Goal: Task Accomplishment & Management: Use online tool/utility

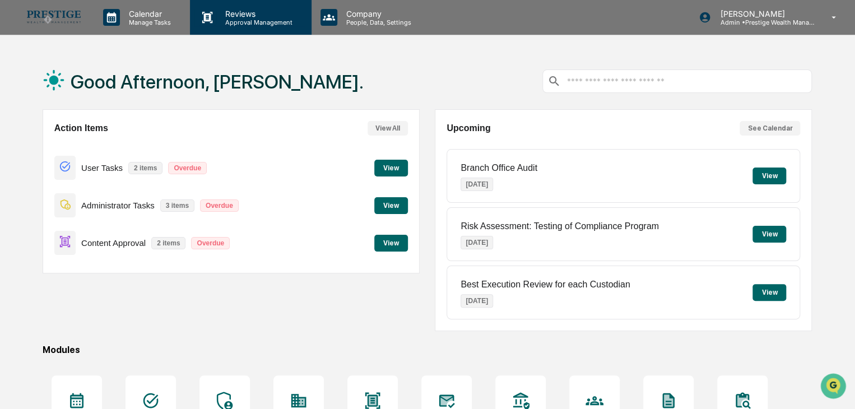
click at [229, 17] on p "Reviews" at bounding box center [257, 14] width 82 height 10
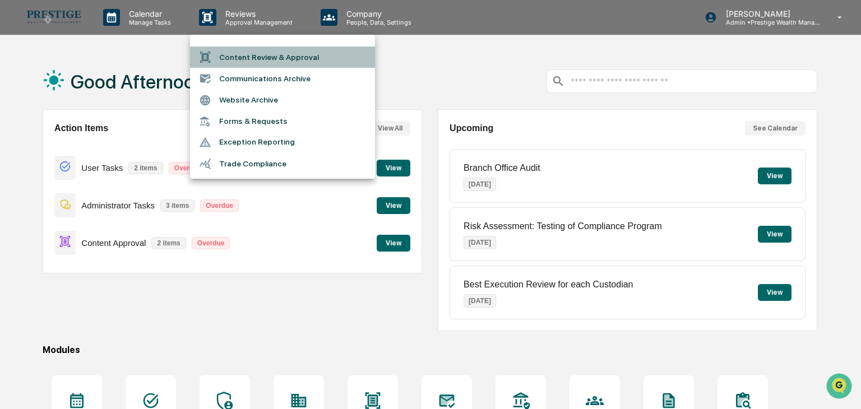
click at [238, 50] on li "Content Review & Approval" at bounding box center [282, 57] width 185 height 21
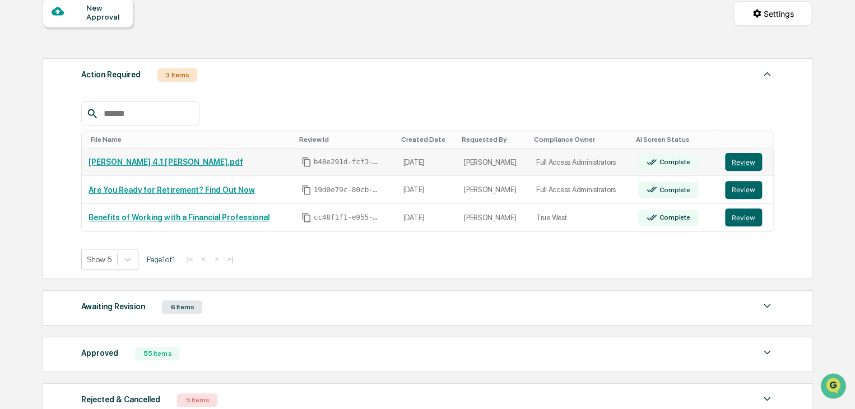
scroll to position [168, 0]
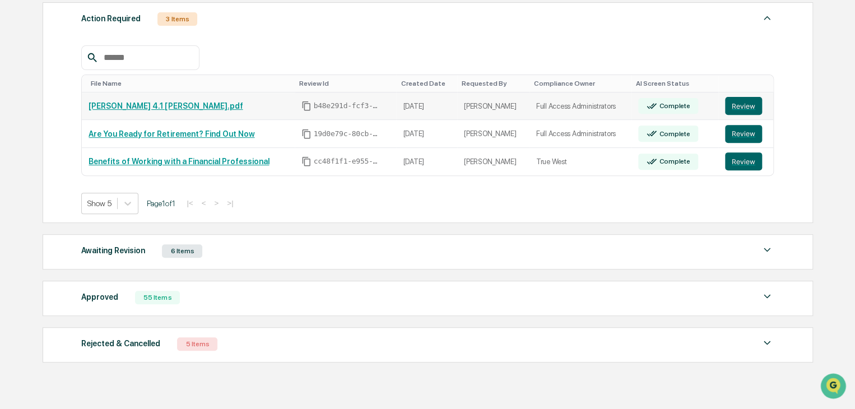
click at [141, 109] on link "[PERSON_NAME] 4.1 [PERSON_NAME].pdf" at bounding box center [166, 105] width 154 height 9
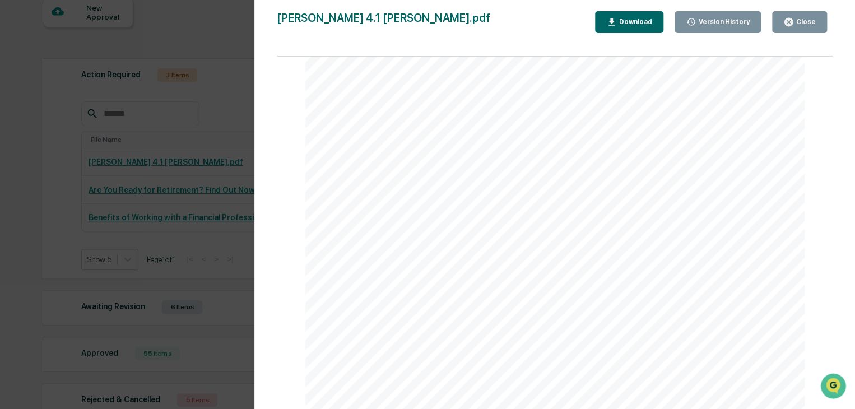
scroll to position [336, 0]
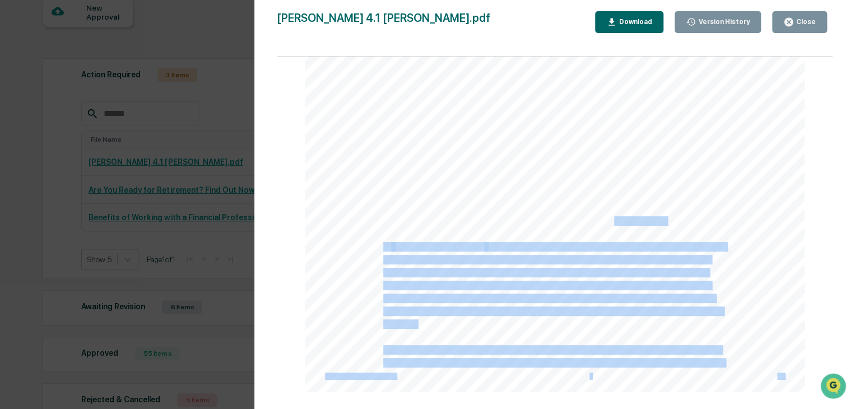
drag, startPoint x: 661, startPoint y: 225, endPoint x: 612, endPoint y: 223, distance: 48.8
click at [612, 223] on div "From: "[PERSON_NAME]" <[PERSON_NAME][EMAIL_ADDRESS][DOMAIN_NAME]> To: "Name Tes…" at bounding box center [556, 69] width 500 height 647
click at [659, 223] on span "per year pre-tax to 5-6% after-tax just by having the right plan and portfolio." at bounding box center [524, 221] width 283 height 8
click at [670, 219] on div "From: "[PERSON_NAME]" <[PERSON_NAME][EMAIL_ADDRESS][DOMAIN_NAME]> To: "Name Tes…" at bounding box center [556, 69] width 500 height 647
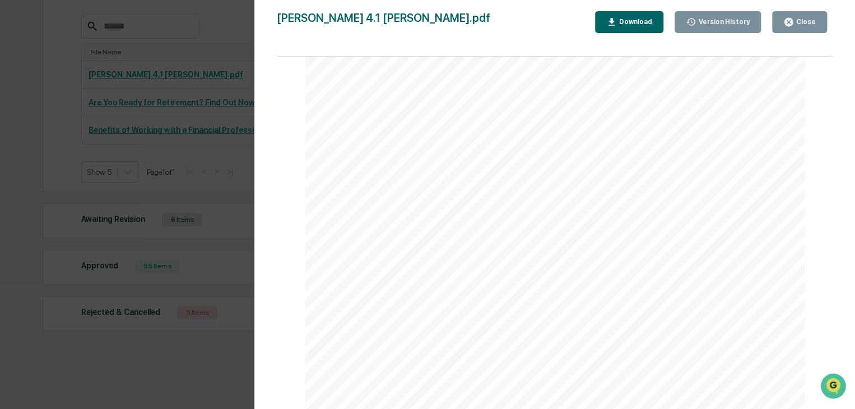
scroll to position [204, 0]
click at [224, 90] on div "Version History [DATE] 07:56 PM [PERSON_NAME] 4.1 [PERSON_NAME].pdf Close Versi…" at bounding box center [427, 204] width 855 height 409
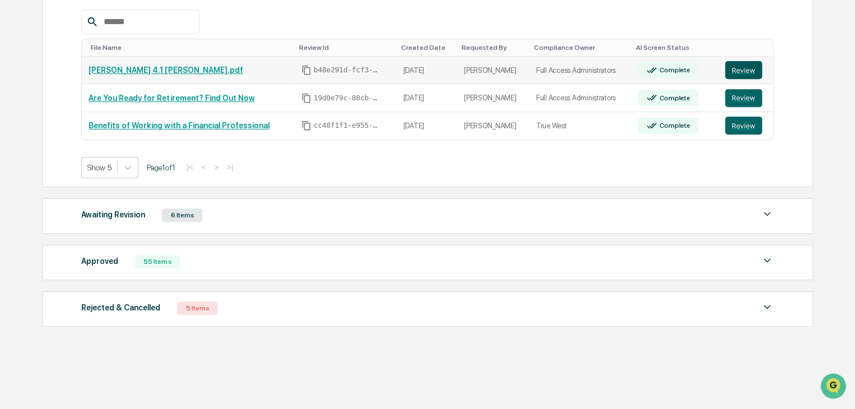
click at [746, 73] on button "Review" at bounding box center [743, 70] width 37 height 18
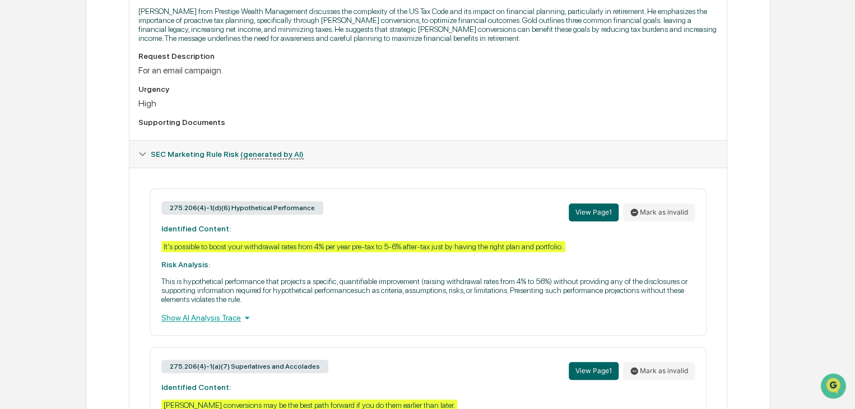
scroll to position [336, 0]
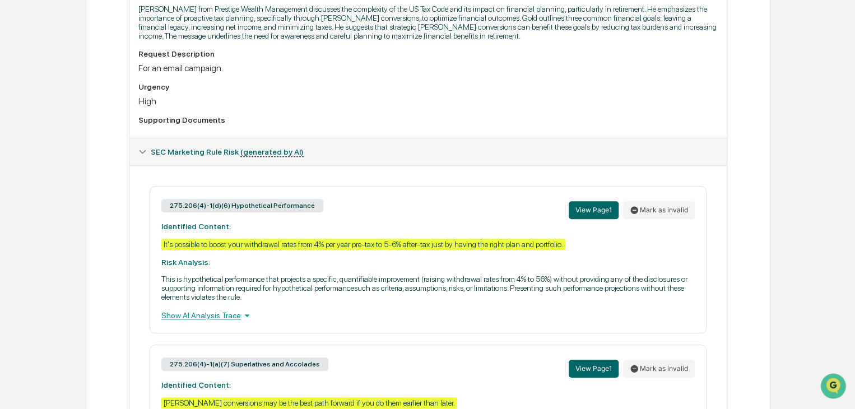
click at [235, 322] on div "Show AI Analysis Trace" at bounding box center [428, 315] width 534 height 12
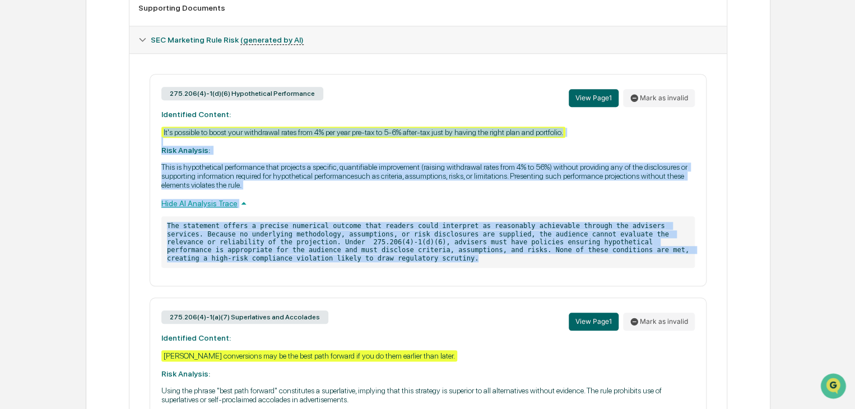
scroll to position [448, 0]
drag, startPoint x: 238, startPoint y: 211, endPoint x: 148, endPoint y: 108, distance: 136.3
click at [148, 108] on div "275.206(4)-1(d)(6) Hypothetical Performance View Page 1 Mark as invalid Identif…" at bounding box center [428, 255] width 580 height 363
copy div "275.206(4)-1(d)(6) Hypothetical Performance View Page 1 Mark as invalid Identif…"
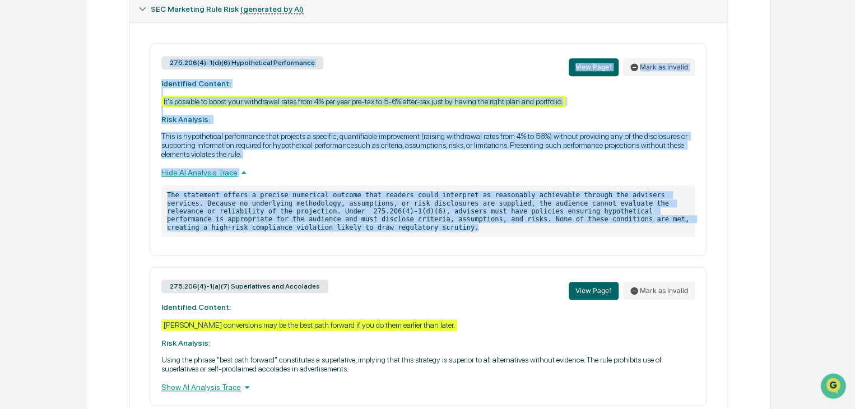
scroll to position [505, 0]
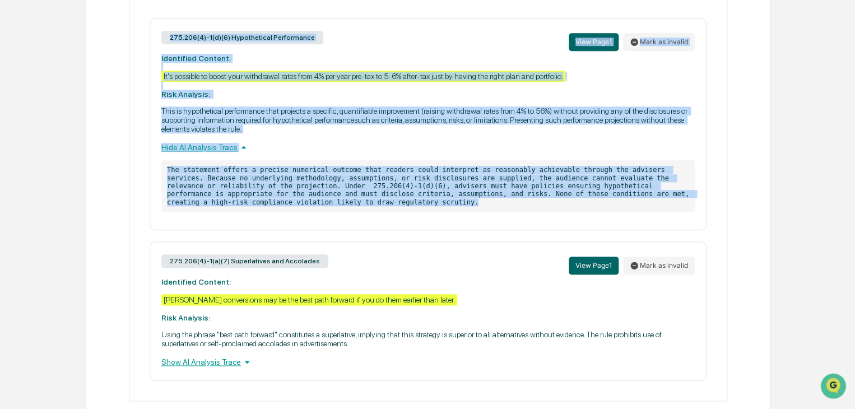
click at [416, 229] on div "275.206(4)-1(d)(6) Hypothetical Performance View Page 1 Mark as invalid Identif…" at bounding box center [428, 124] width 557 height 212
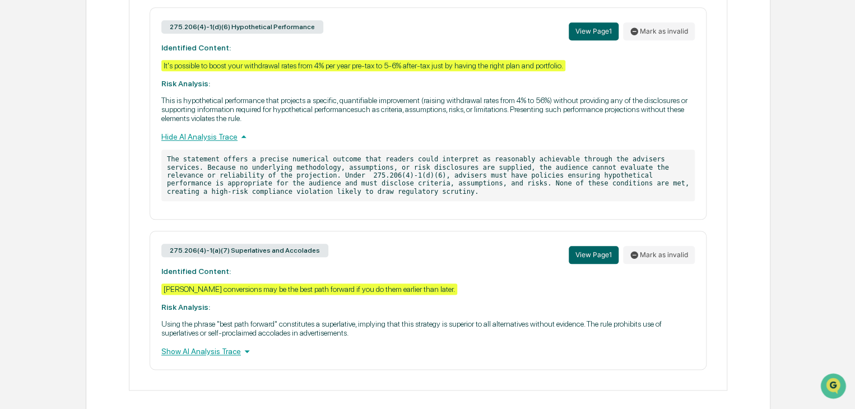
scroll to position [534, 0]
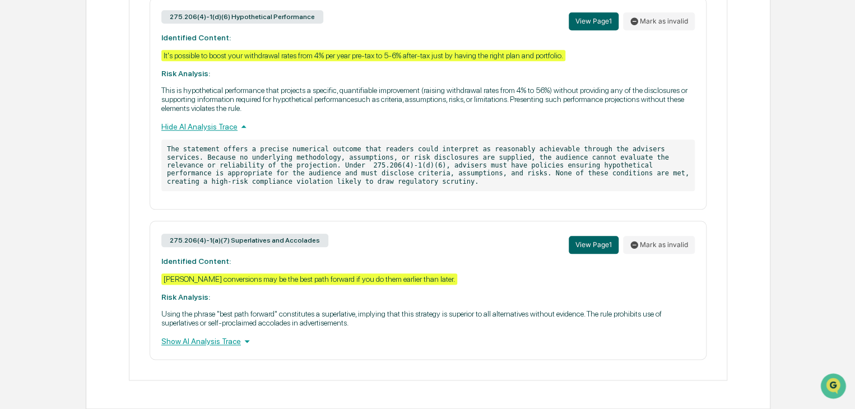
click at [234, 347] on div "Show AI Analysis Trace" at bounding box center [428, 341] width 534 height 12
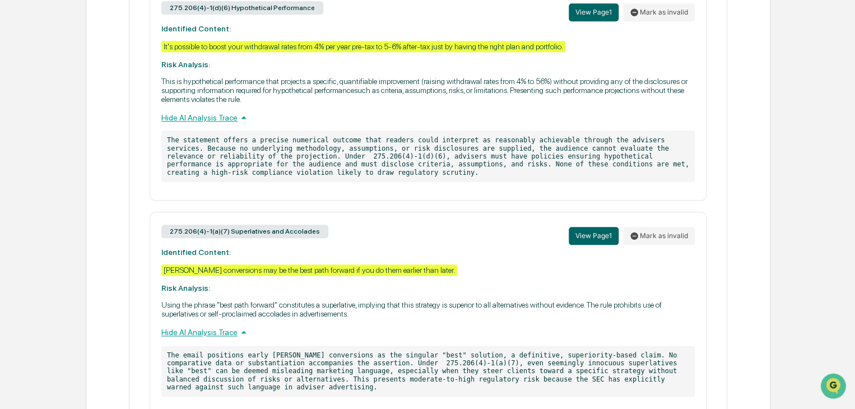
scroll to position [590, 0]
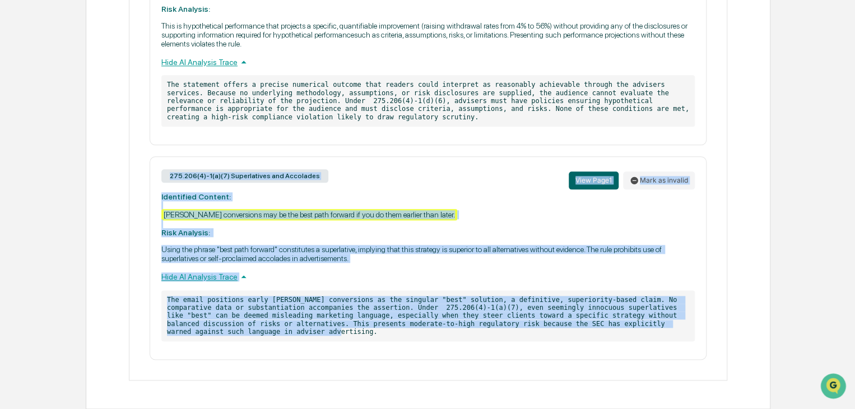
drag, startPoint x: 231, startPoint y: 346, endPoint x: 154, endPoint y: 193, distance: 171.0
click at [154, 193] on div "275.206(4)-1(a)(7) Superlatives and Accolades View Page 1 Mark as invalid Ident…" at bounding box center [428, 257] width 557 height 203
copy div "275.206(4)-1(a)(7) Superlatives and Accolades View Page 1 Mark as invalid Ident…"
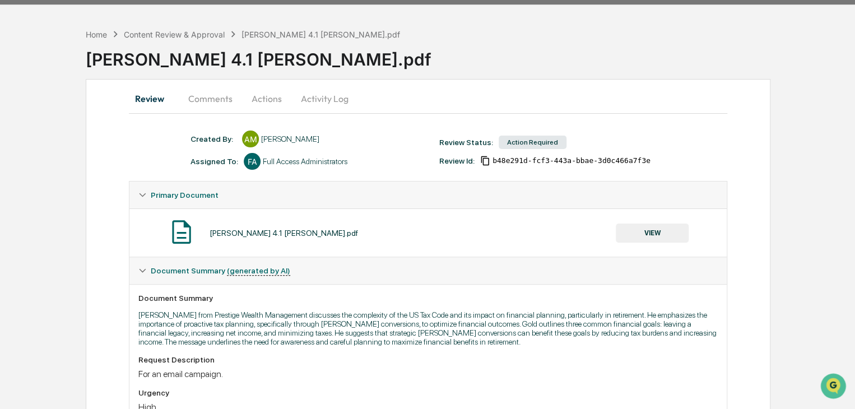
scroll to position [56, 0]
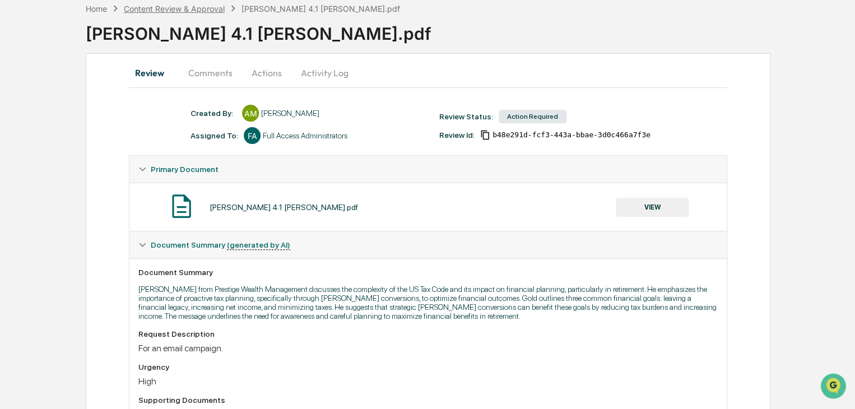
click at [189, 7] on div "Content Review & Approval" at bounding box center [174, 9] width 101 height 10
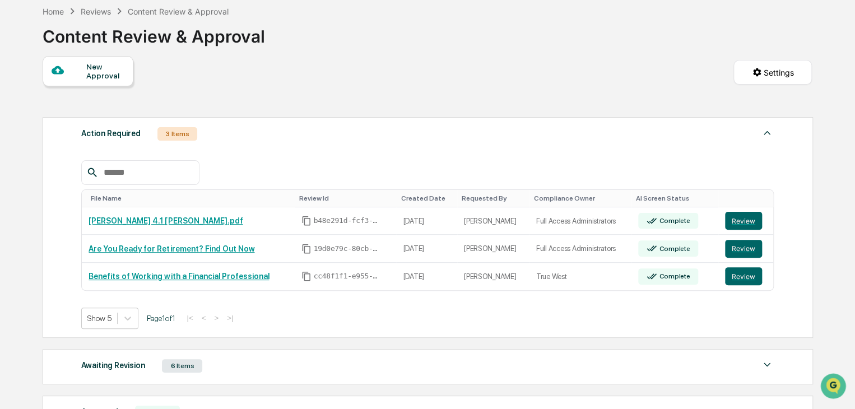
scroll to position [56, 0]
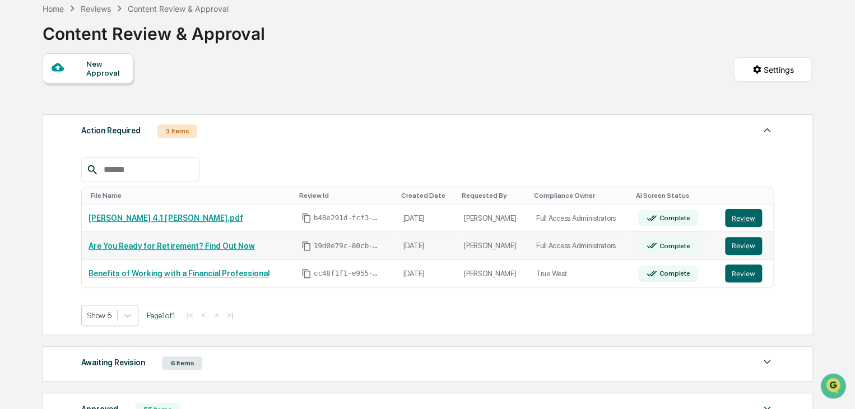
click at [209, 248] on link "Are You Ready for Retirement? Find Out Now" at bounding box center [172, 246] width 166 height 9
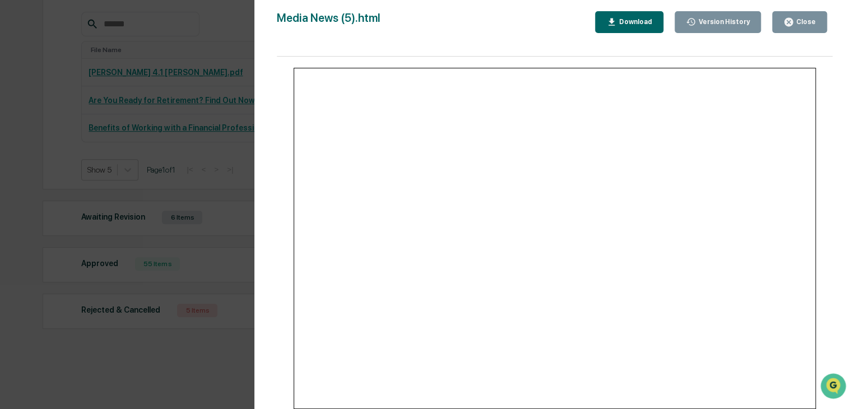
scroll to position [204, 0]
click at [803, 21] on div "Close" at bounding box center [805, 22] width 22 height 8
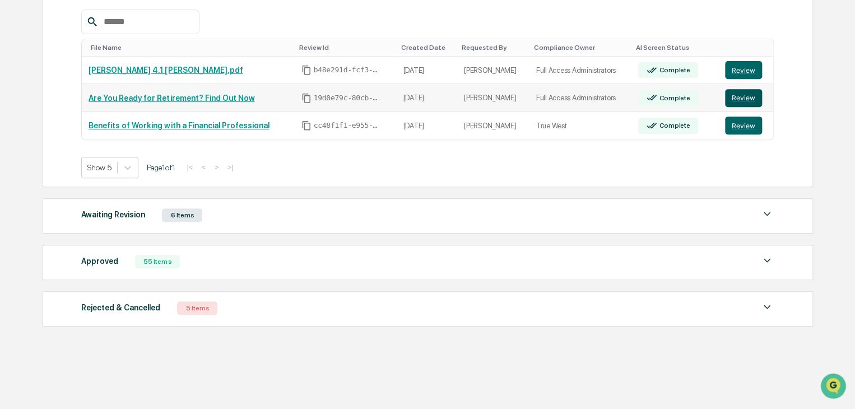
click at [750, 103] on button "Review" at bounding box center [743, 98] width 37 height 18
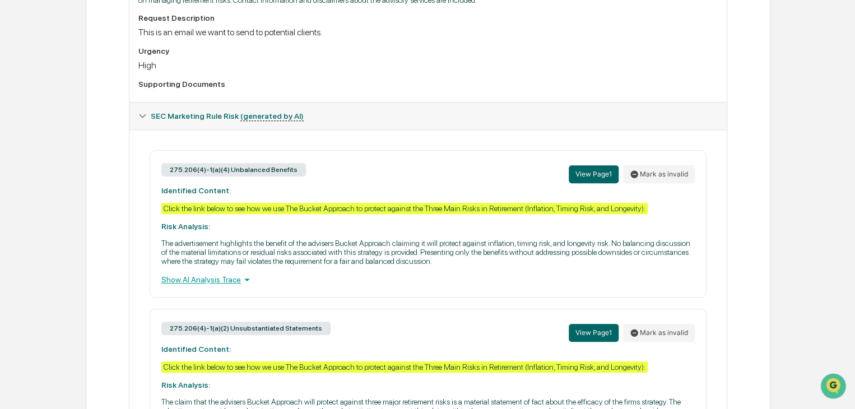
scroll to position [392, 0]
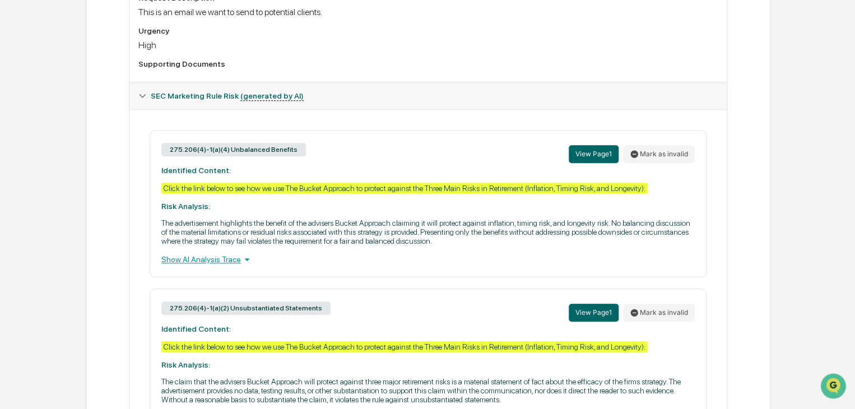
click at [235, 265] on div "Show AI Analysis Trace" at bounding box center [428, 259] width 534 height 12
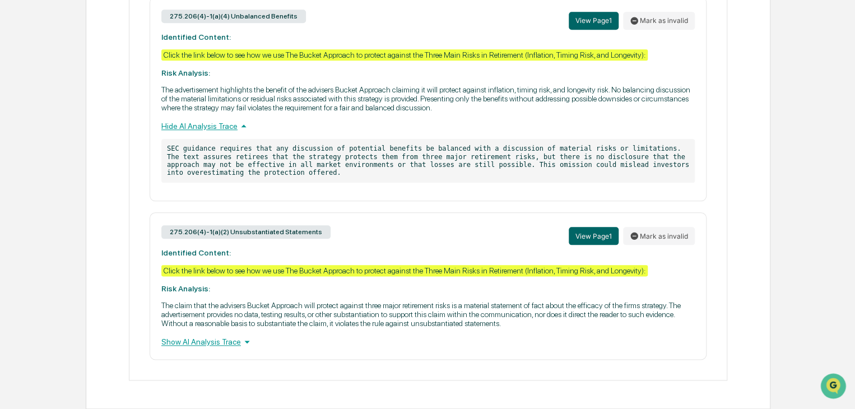
scroll to position [536, 0]
click at [225, 343] on div "Show AI Analysis Trace" at bounding box center [428, 342] width 534 height 12
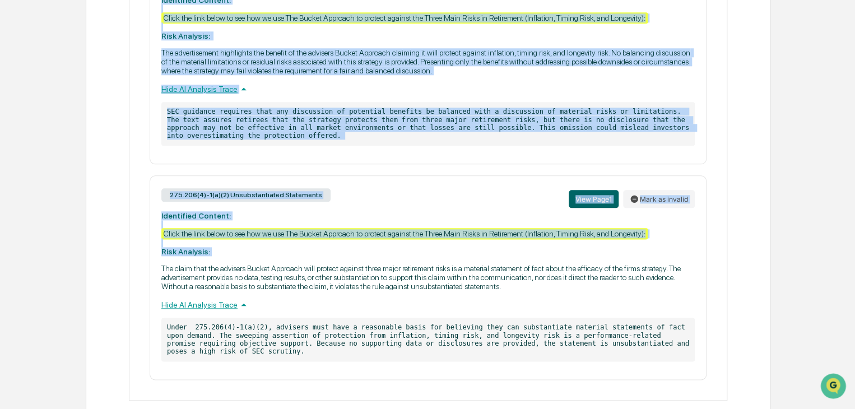
scroll to position [585, 0]
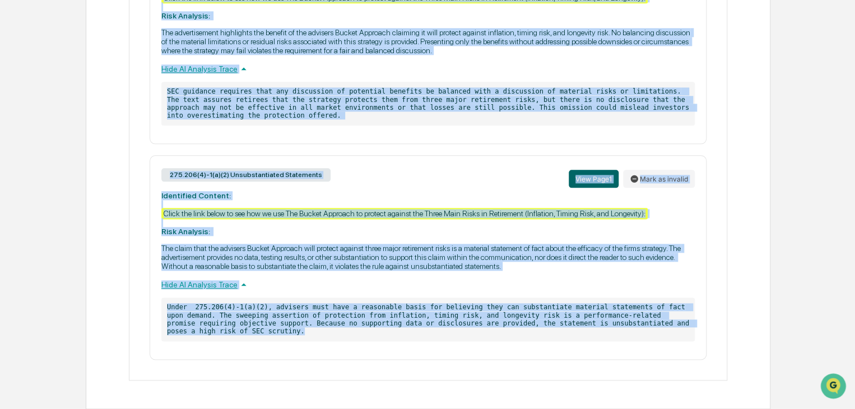
drag, startPoint x: 137, startPoint y: 189, endPoint x: 685, endPoint y: 352, distance: 572.0
copy div "Document Summary The document is an email from Brian Drolet, a wealth manager, …"
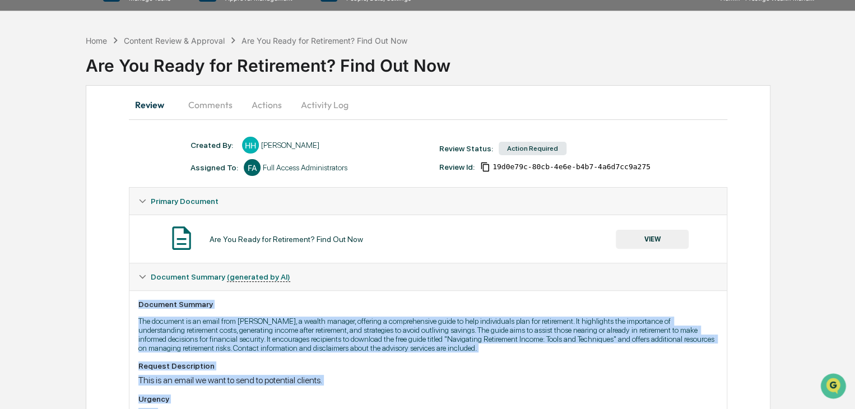
scroll to position [0, 0]
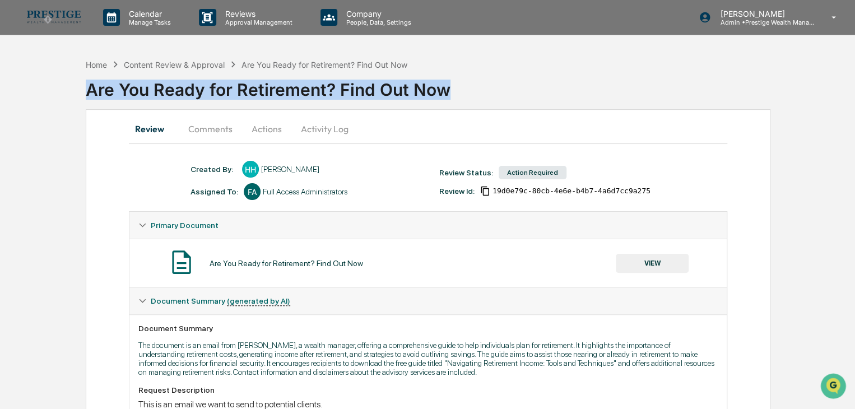
drag, startPoint x: 448, startPoint y: 92, endPoint x: 87, endPoint y: 95, distance: 361.0
click at [87, 95] on div "Are You Ready for Retirement? Find Out Now" at bounding box center [471, 85] width 770 height 29
copy div "Are You Ready for Retirement? Find Out Now"
